Goal: Task Accomplishment & Management: Complete application form

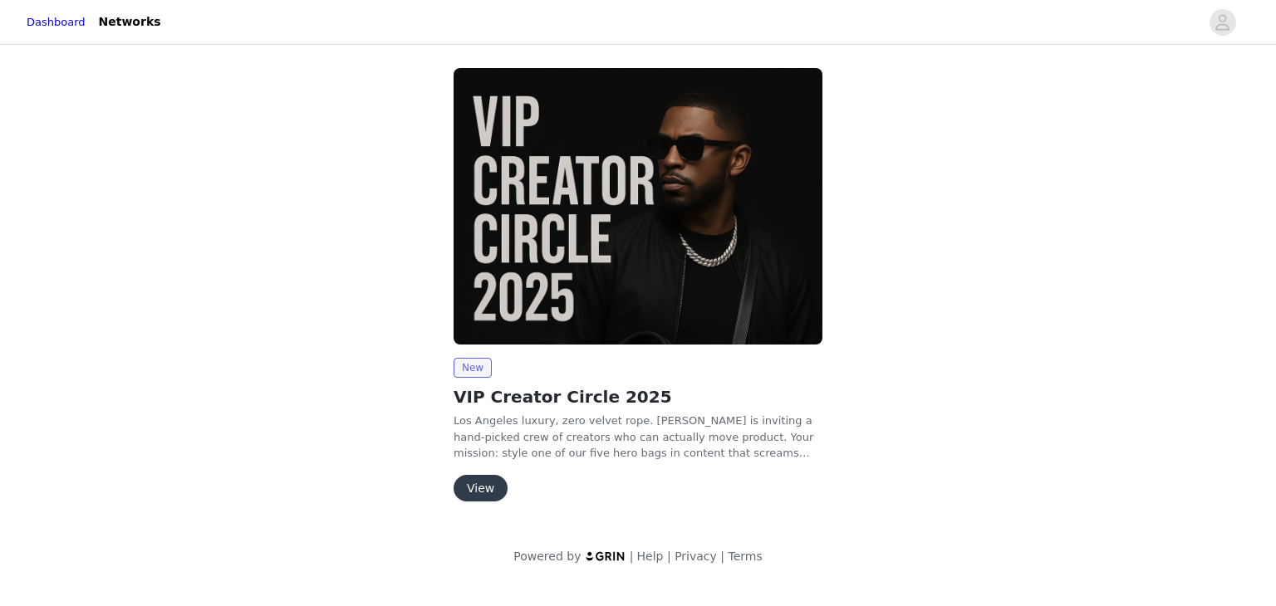
click at [483, 486] on button "View" at bounding box center [481, 488] width 54 height 27
click at [484, 486] on button "View" at bounding box center [481, 488] width 54 height 27
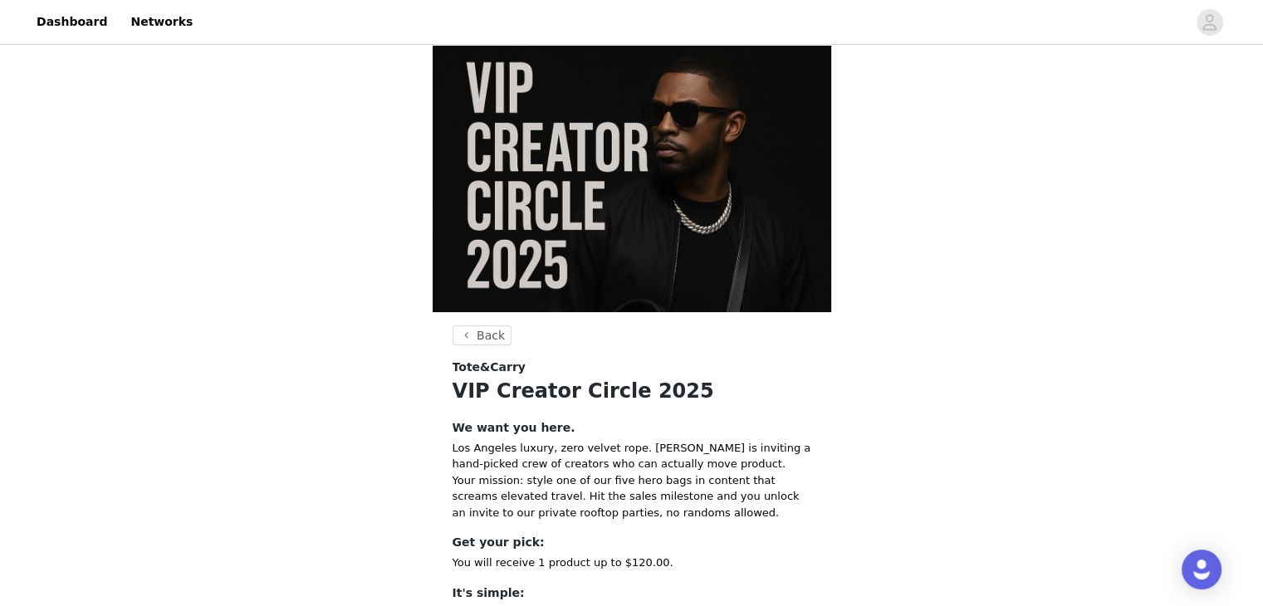
scroll to position [18, 0]
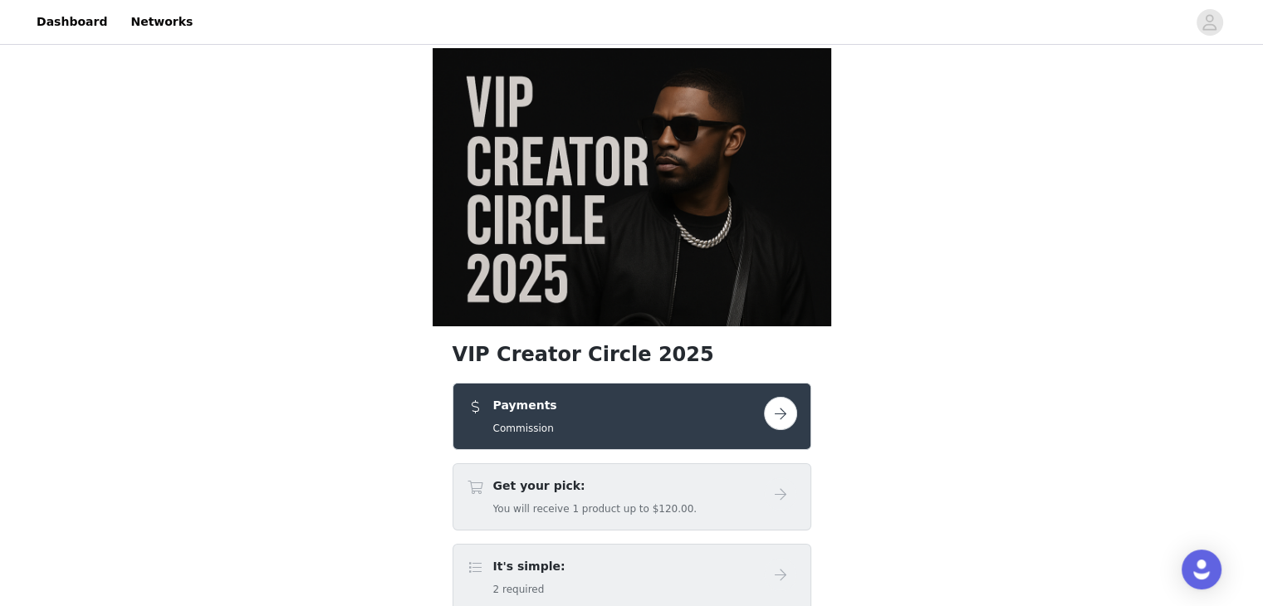
click at [795, 397] on button "button" at bounding box center [780, 413] width 33 height 33
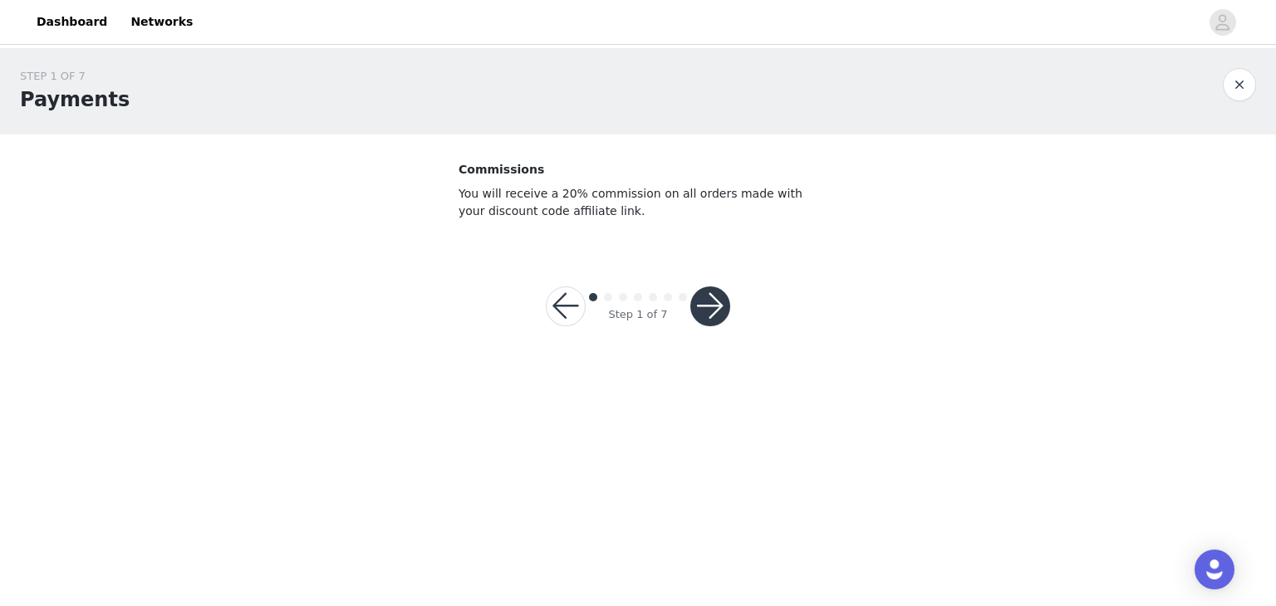
click at [698, 343] on div "Step 1 of 7" at bounding box center [638, 307] width 224 height 80
click at [726, 299] on button "button" at bounding box center [710, 307] width 40 height 40
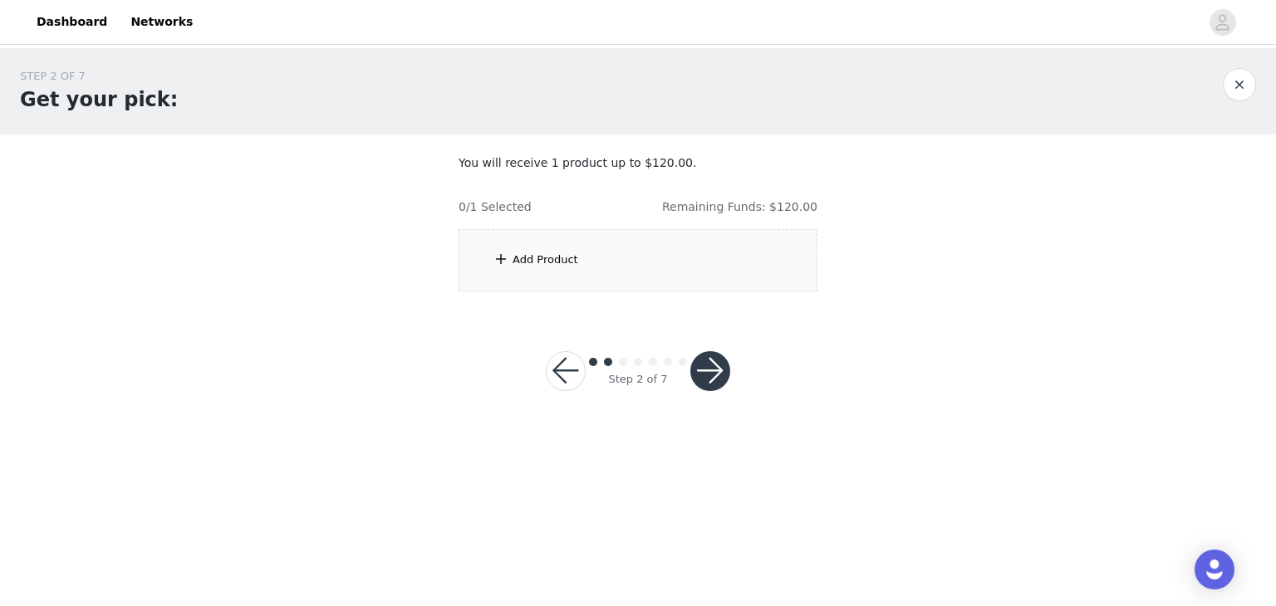
click at [535, 265] on div "Add Product" at bounding box center [546, 260] width 66 height 17
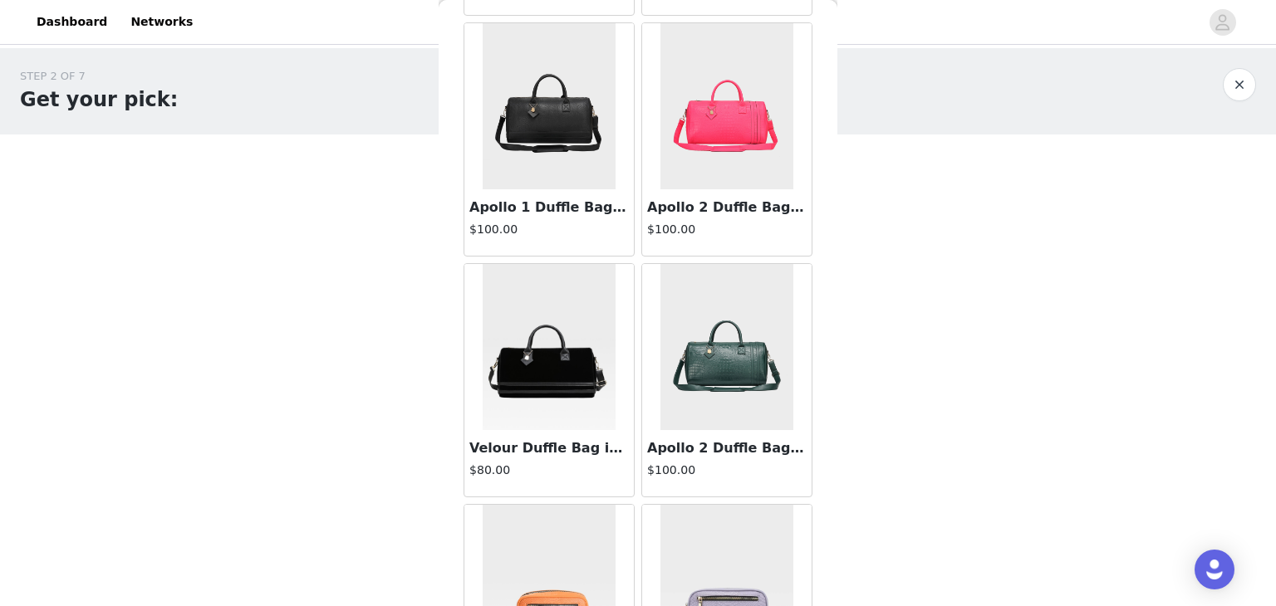
scroll to position [2360, 0]
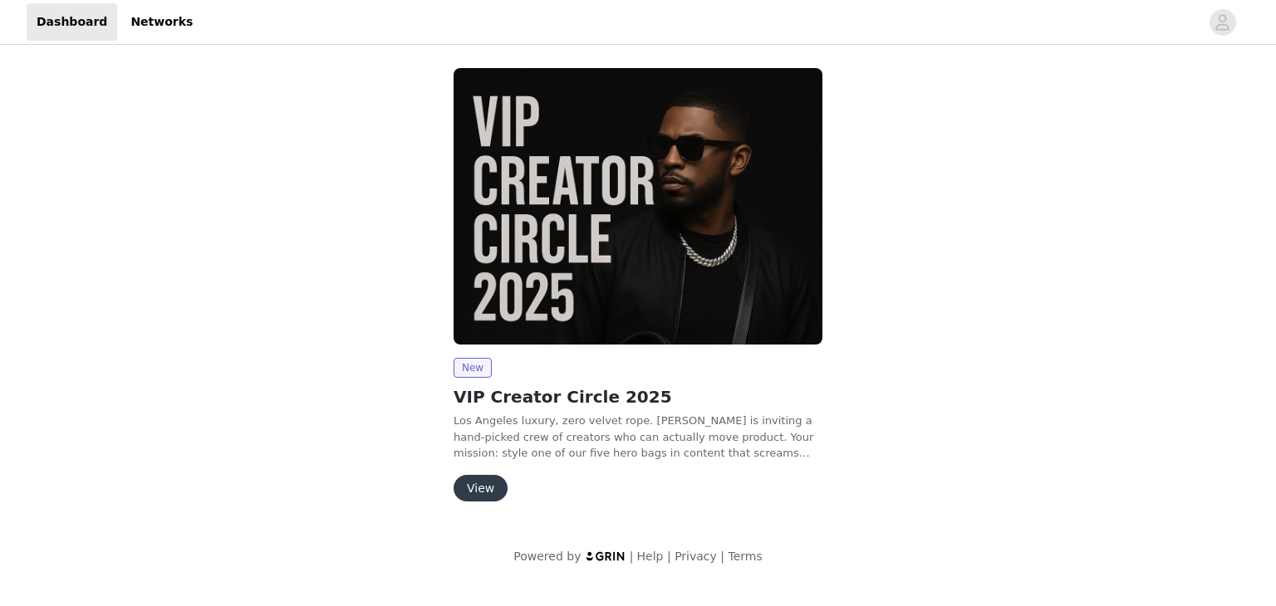
click at [494, 481] on button "View" at bounding box center [481, 488] width 54 height 27
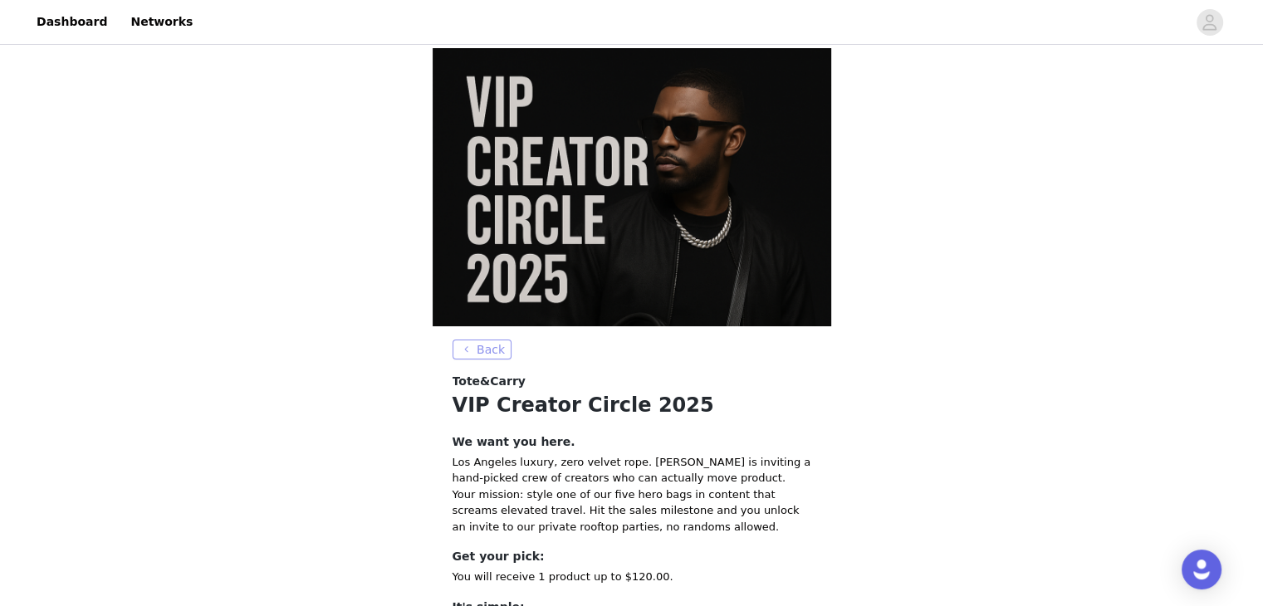
click at [466, 340] on button "Back" at bounding box center [483, 350] width 60 height 20
